Goal: Navigation & Orientation: Understand site structure

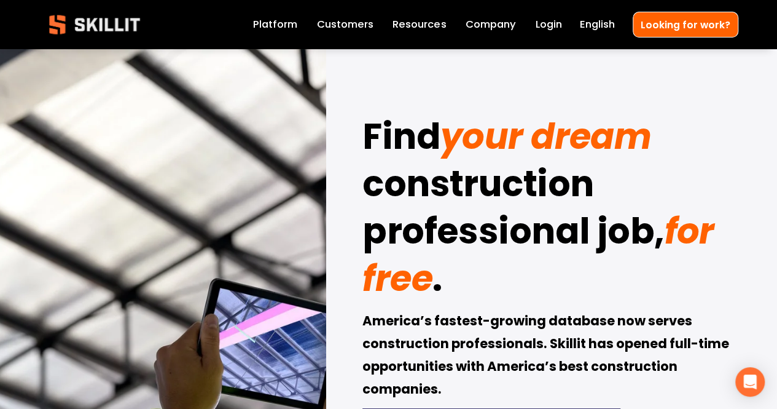
click at [499, 29] on link "Company" at bounding box center [491, 24] width 50 height 17
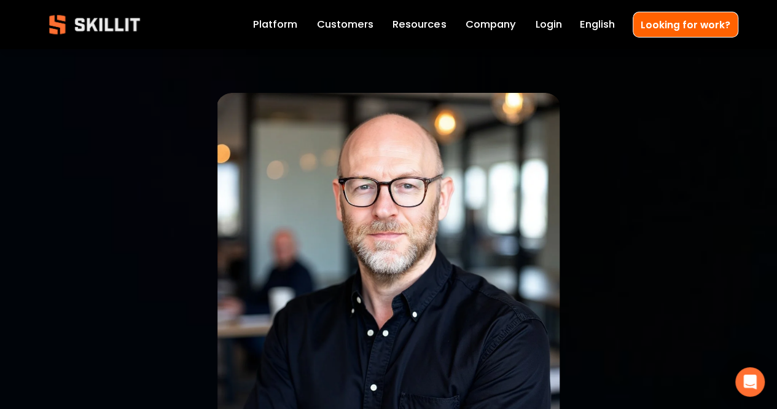
click at [292, 26] on link "Platform" at bounding box center [275, 24] width 44 height 17
